Goal: Check status: Check status

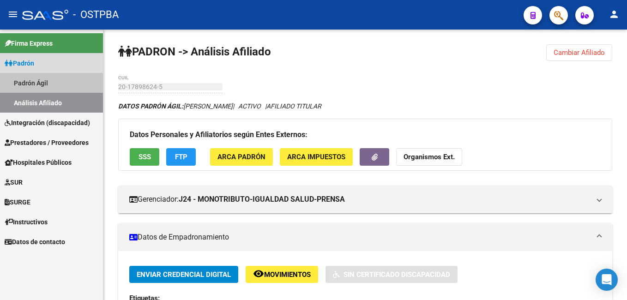
click at [41, 79] on link "Padrón Ágil" at bounding box center [51, 83] width 103 height 20
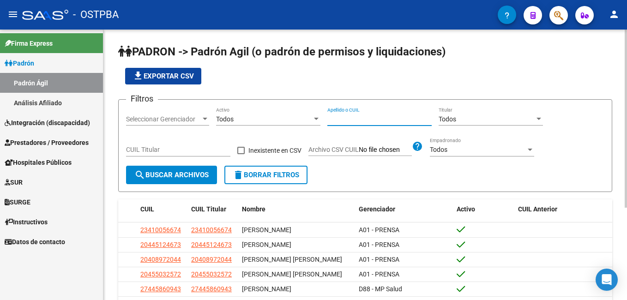
click at [385, 116] on input "Apellido o CUIL" at bounding box center [379, 119] width 104 height 8
type input "medina"
click at [205, 122] on div at bounding box center [205, 118] width 8 height 7
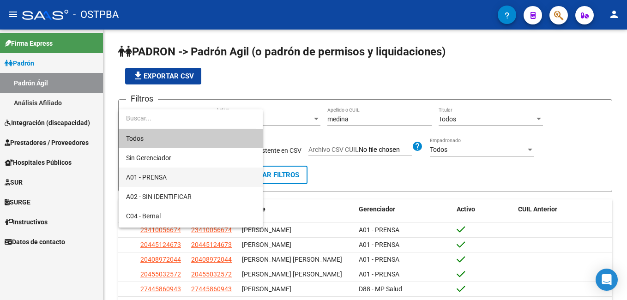
click at [151, 172] on span "A01 - PRENSA" at bounding box center [190, 177] width 129 height 19
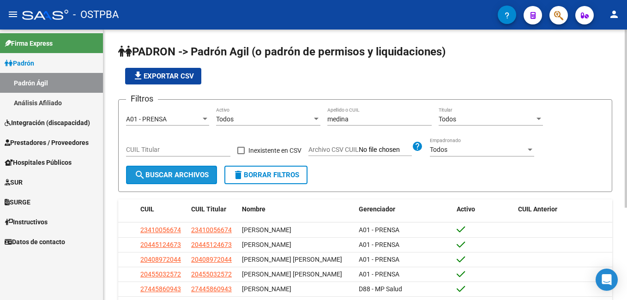
click at [168, 175] on span "search Buscar Archivos" at bounding box center [171, 175] width 74 height 8
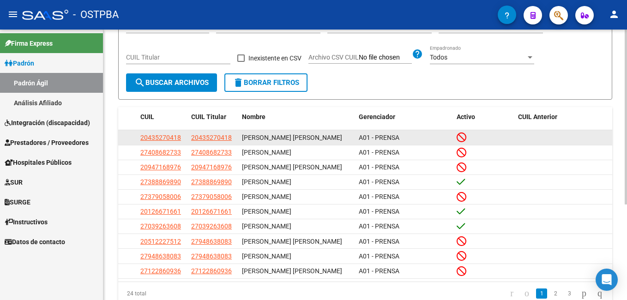
scroll to position [139, 0]
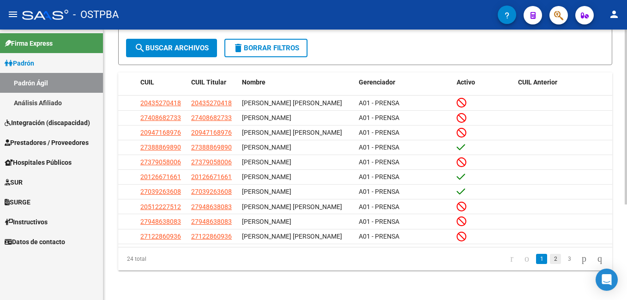
click at [550, 264] on link "2" at bounding box center [555, 259] width 11 height 10
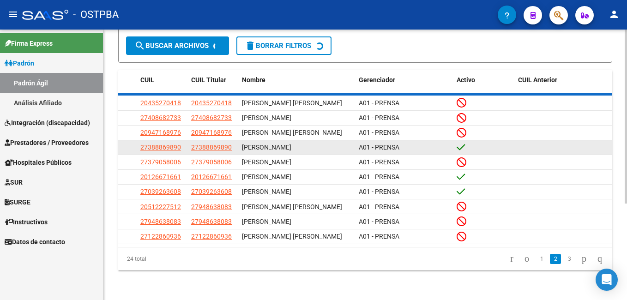
scroll to position [133, 0]
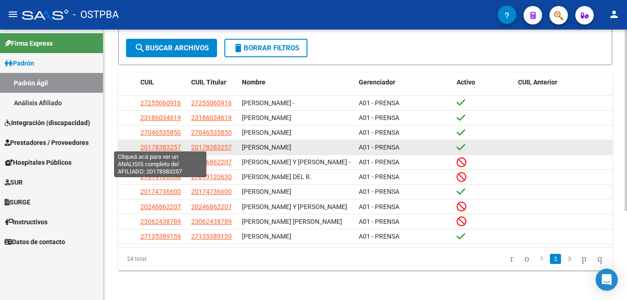
click at [161, 145] on span "20178383257" at bounding box center [160, 147] width 41 height 7
type textarea "20178383257"
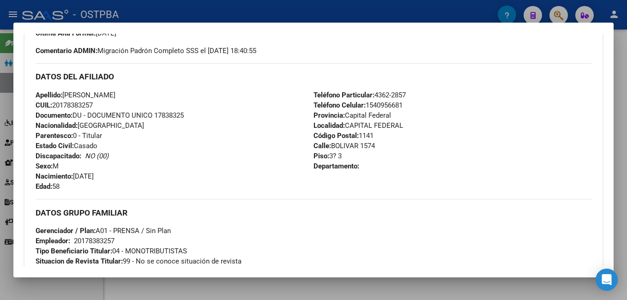
scroll to position [277, 0]
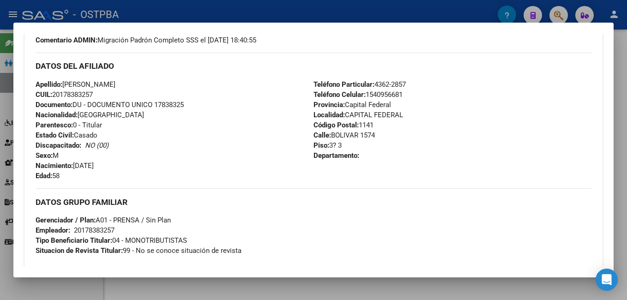
click at [319, 5] on div at bounding box center [313, 150] width 627 height 300
